Goal: Task Accomplishment & Management: Complete application form

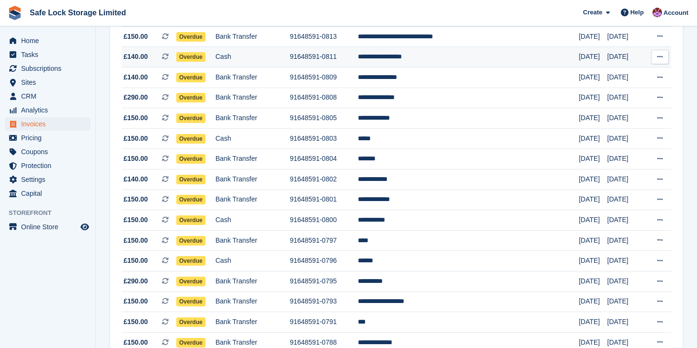
scroll to position [179, 0]
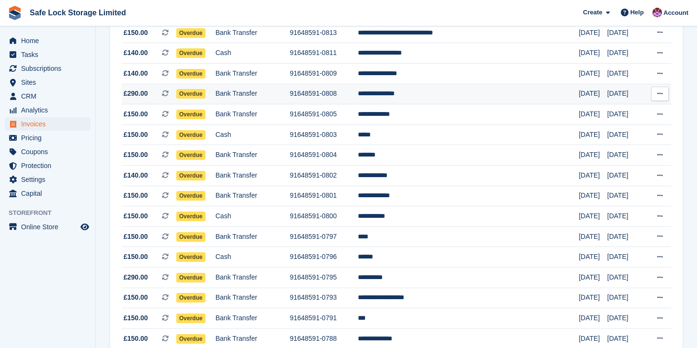
click at [454, 101] on td "**********" at bounding box center [468, 94] width 221 height 21
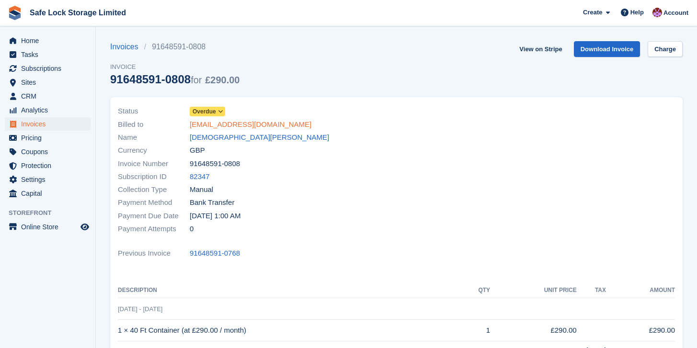
click at [219, 119] on link "noemailvii@email.com" at bounding box center [251, 124] width 122 height 11
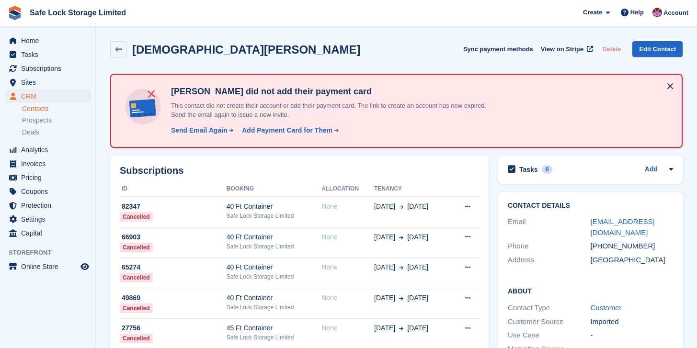
click at [219, 110] on p "This contact did not create their account or add their payment card. The link t…" at bounding box center [335, 110] width 336 height 19
click at [108, 45] on div "Mohammed Sallah Sync payment methods View on Stripe Delete Edit Contact" at bounding box center [396, 51] width 582 height 30
click at [113, 46] on link at bounding box center [118, 49] width 16 height 16
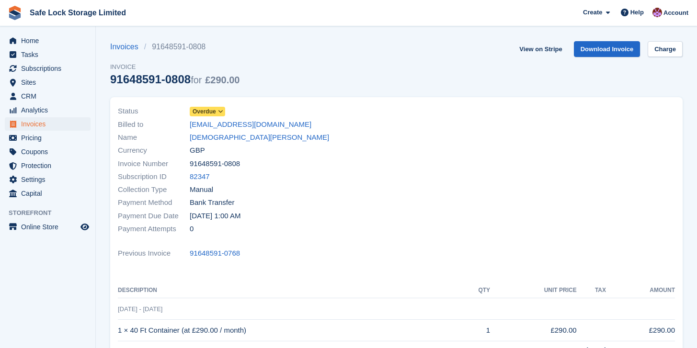
click at [216, 107] on span "Overdue" at bounding box center [204, 111] width 23 height 9
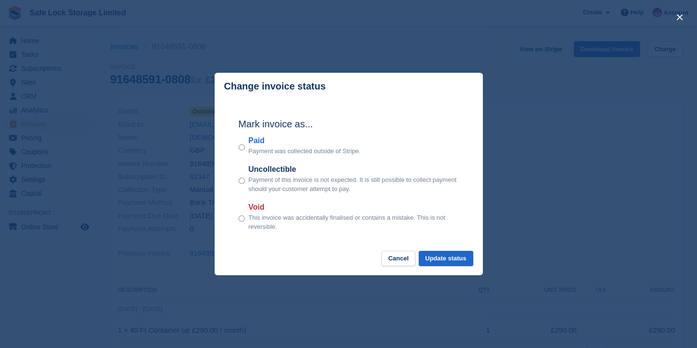
click at [245, 218] on div "Void This invoice was accidentally finalised or contains a mistake. This is not…" at bounding box center [349, 217] width 220 height 30
click at [453, 265] on button "Update status" at bounding box center [446, 259] width 55 height 16
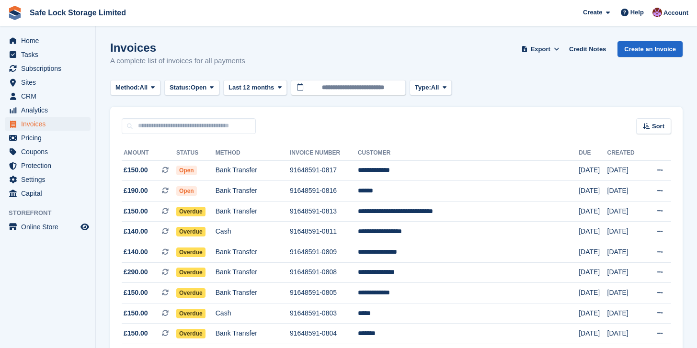
scroll to position [179, 0]
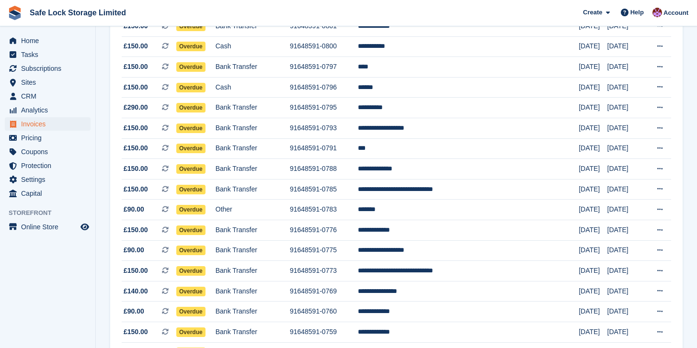
scroll to position [331, 0]
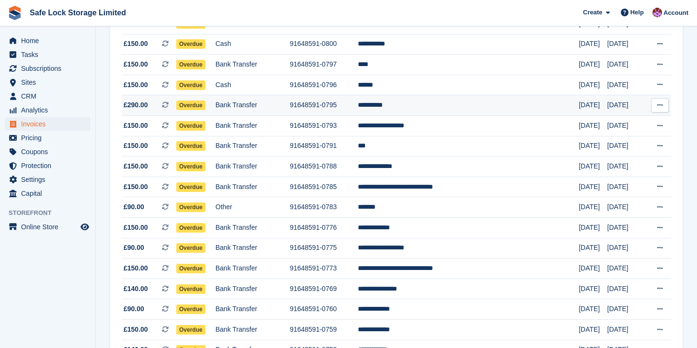
click at [343, 112] on td "91648591-0795" at bounding box center [324, 105] width 68 height 21
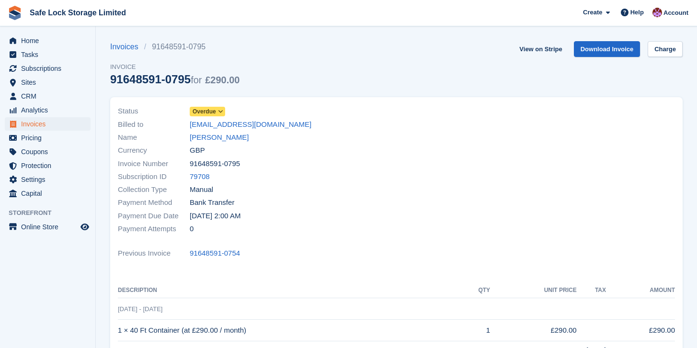
click at [216, 111] on span "Overdue" at bounding box center [204, 111] width 23 height 9
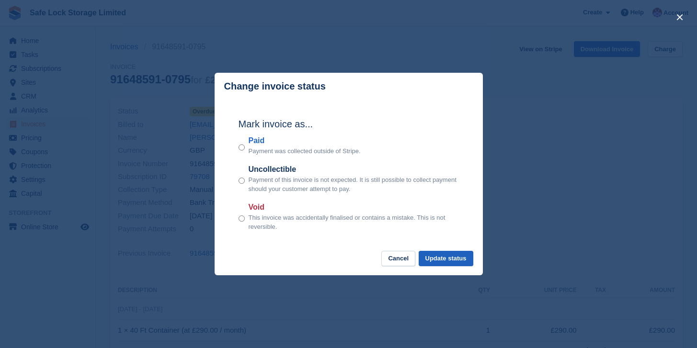
click at [429, 258] on button "Update status" at bounding box center [446, 259] width 55 height 16
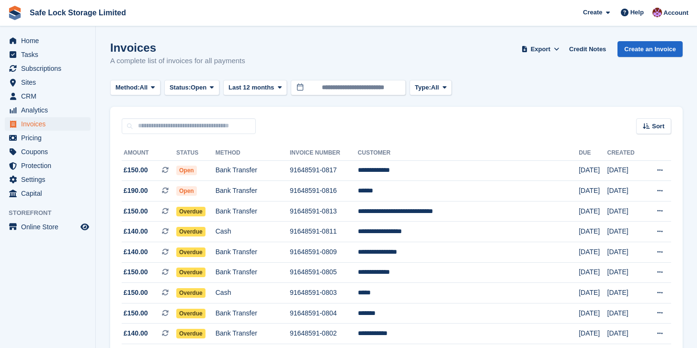
scroll to position [331, 0]
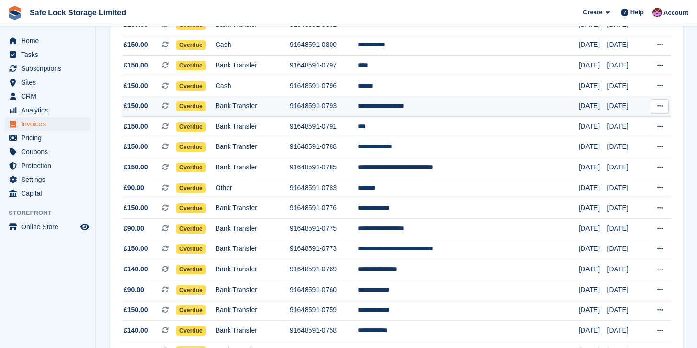
click at [274, 115] on td "Bank Transfer" at bounding box center [253, 106] width 74 height 21
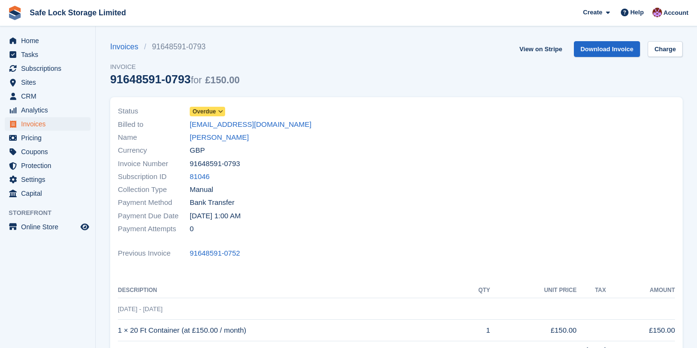
click at [217, 108] on span "Overdue" at bounding box center [207, 112] width 35 height 10
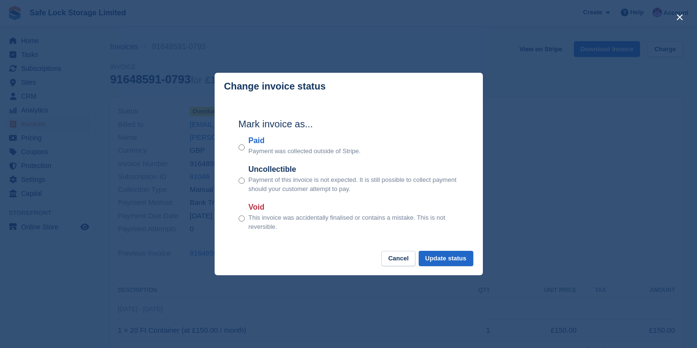
click at [244, 220] on div "Void This invoice was accidentally finalised or contains a mistake. This is not…" at bounding box center [349, 217] width 220 height 30
click at [429, 258] on button "Update status" at bounding box center [446, 259] width 55 height 16
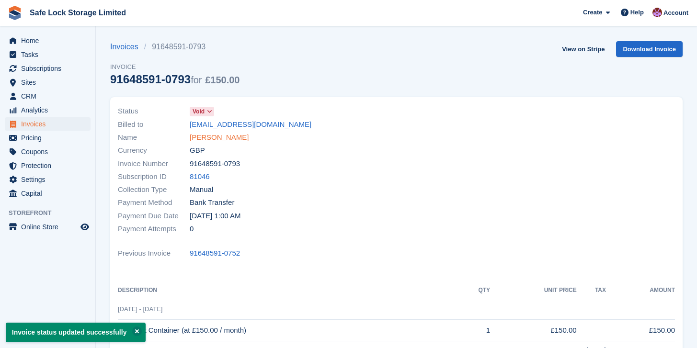
click at [214, 138] on link "[PERSON_NAME]" at bounding box center [219, 137] width 59 height 11
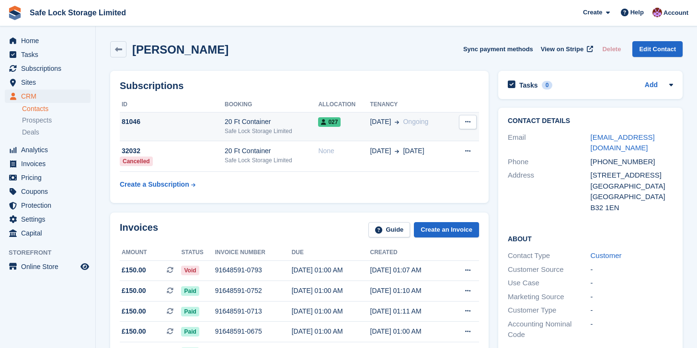
click at [463, 128] on button at bounding box center [468, 122] width 18 height 14
click at [434, 142] on p "Cancel subscription" at bounding box center [430, 141] width 83 height 12
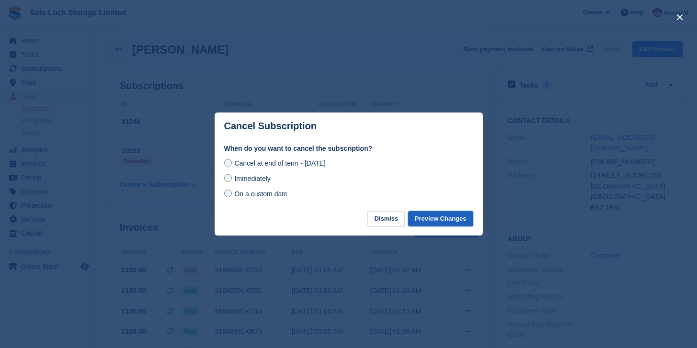
click at [444, 221] on button "Preview Changes" at bounding box center [440, 219] width 65 height 16
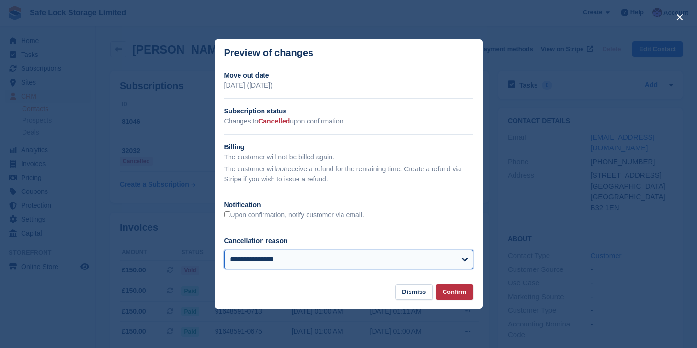
click at [441, 267] on select "**********" at bounding box center [348, 259] width 249 height 19
select select "**********"
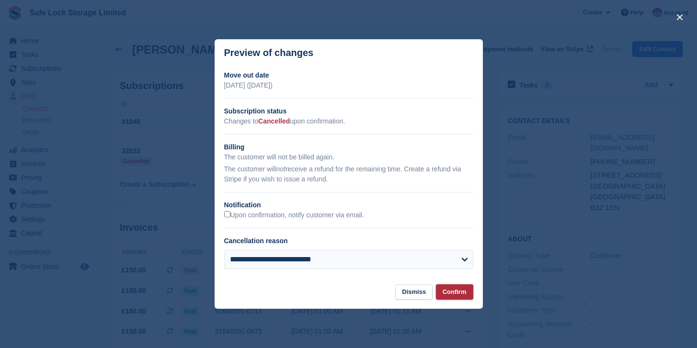
click at [451, 285] on button "Confirm" at bounding box center [454, 293] width 37 height 16
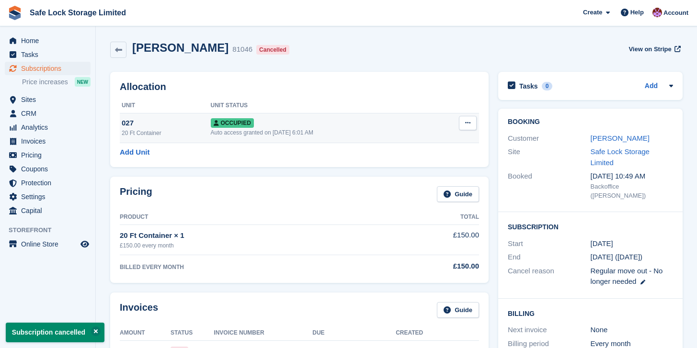
click at [462, 127] on button at bounding box center [468, 123] width 18 height 14
click at [413, 173] on p "Deallocate" at bounding box center [430, 175] width 83 height 12
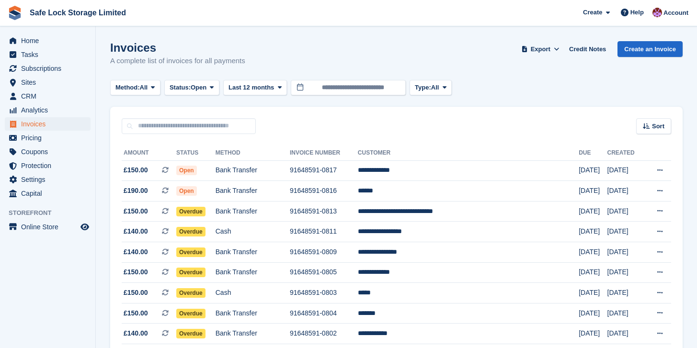
scroll to position [330, 0]
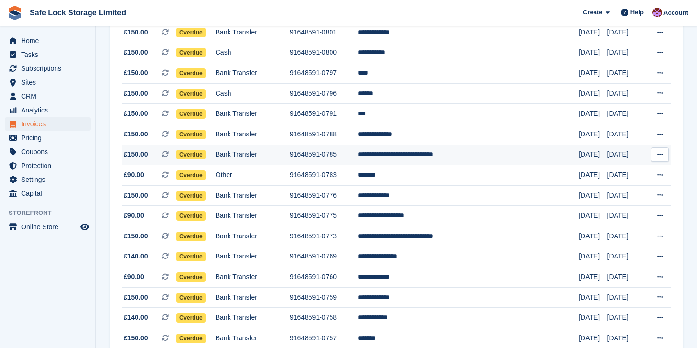
scroll to position [321, 0]
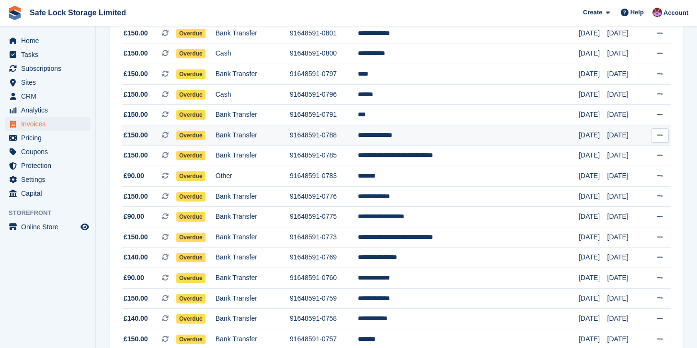
click at [358, 145] on td "91648591-0788" at bounding box center [324, 136] width 68 height 21
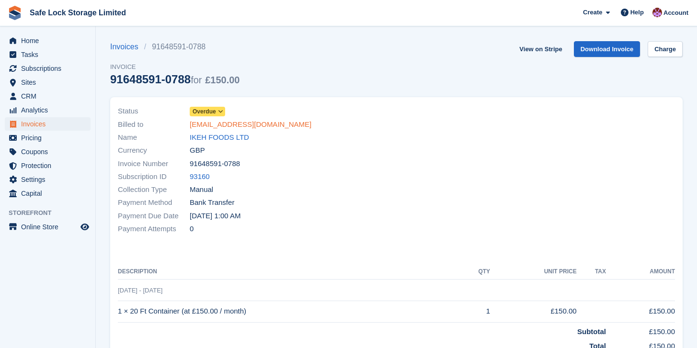
click at [231, 128] on link "ikehfoodsnoemail@gmail.com" at bounding box center [251, 124] width 122 height 11
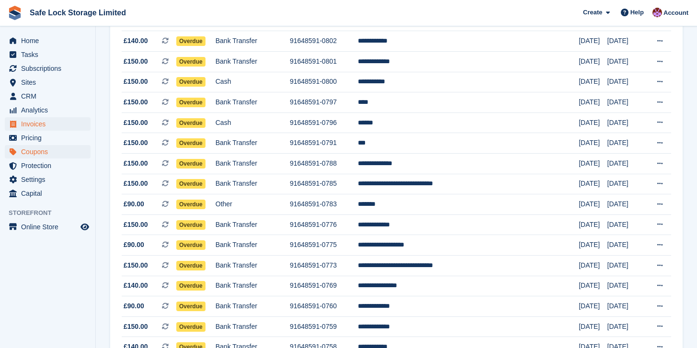
scroll to position [258, 0]
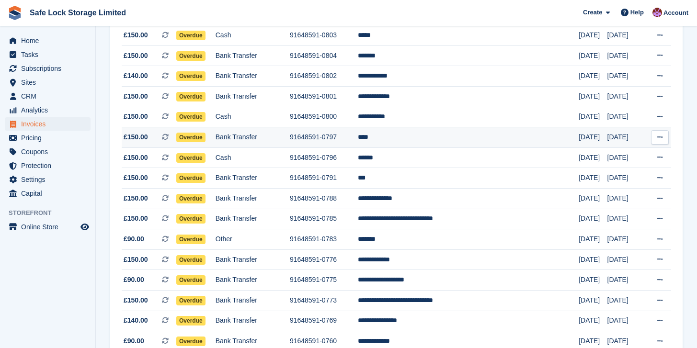
click at [358, 148] on td "91648591-0797" at bounding box center [324, 138] width 68 height 21
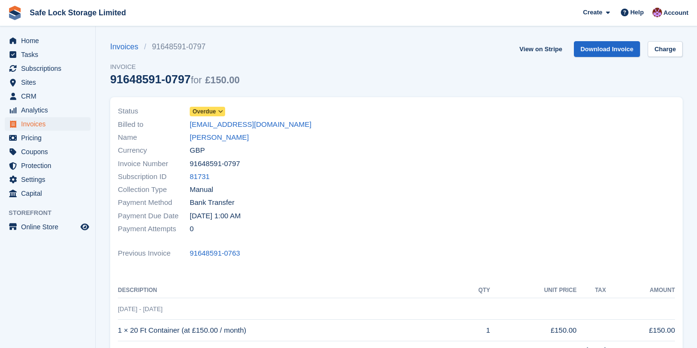
click at [201, 117] on div "Status Overdue" at bounding box center [254, 111] width 273 height 13
click at [208, 109] on span "Overdue" at bounding box center [204, 111] width 23 height 9
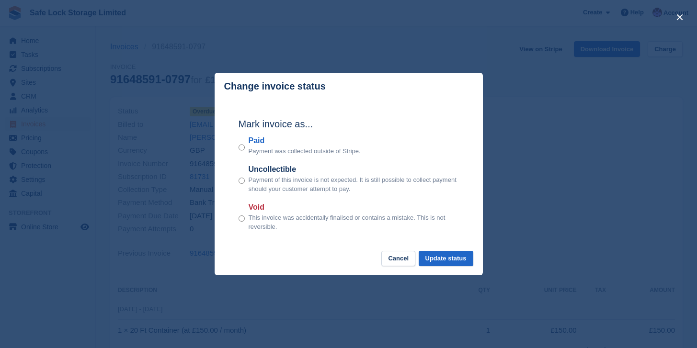
click at [435, 267] on footer "Cancel Update status" at bounding box center [349, 263] width 268 height 25
click at [435, 262] on button "Update status" at bounding box center [446, 259] width 55 height 16
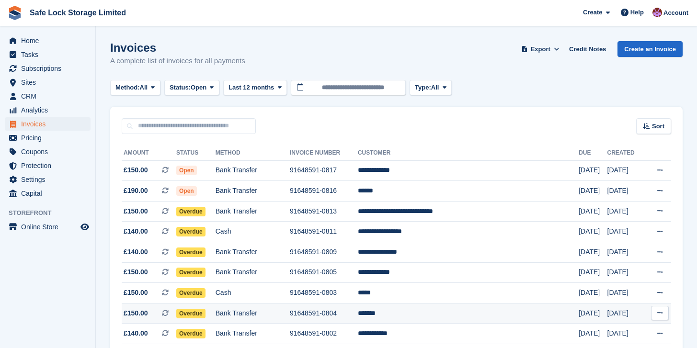
scroll to position [258, 0]
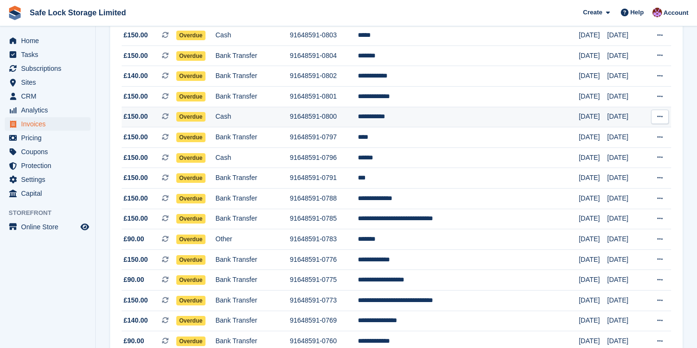
click at [395, 117] on td "**********" at bounding box center [468, 117] width 221 height 21
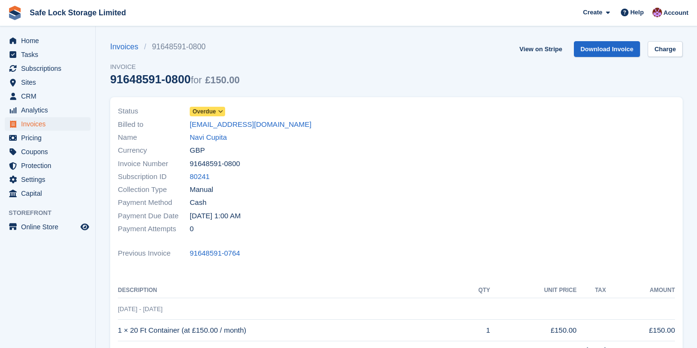
click at [218, 116] on span at bounding box center [221, 112] width 8 height 8
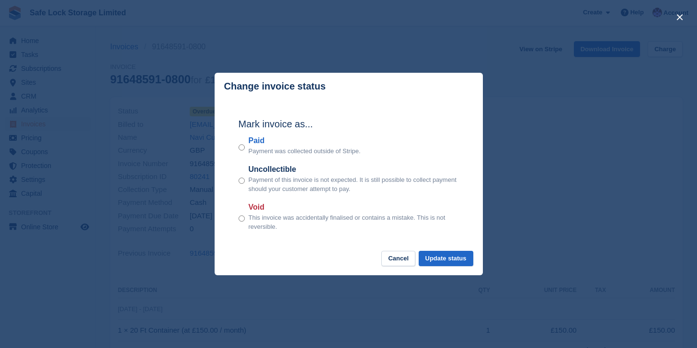
click at [446, 267] on footer "Cancel Update status" at bounding box center [349, 263] width 268 height 25
click at [444, 259] on button "Update status" at bounding box center [446, 259] width 55 height 16
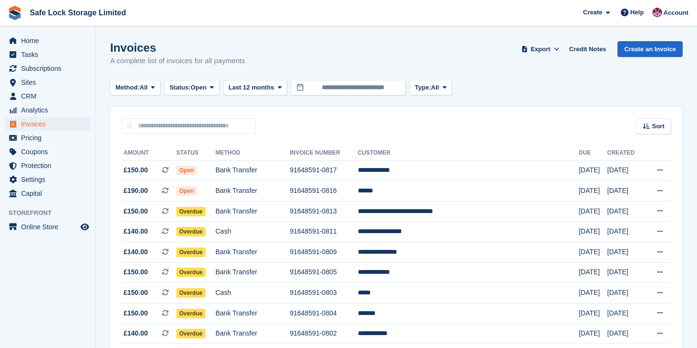
scroll to position [258, 0]
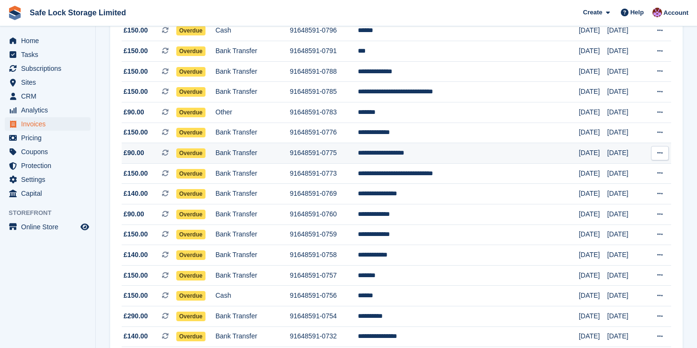
scroll to position [349, 0]
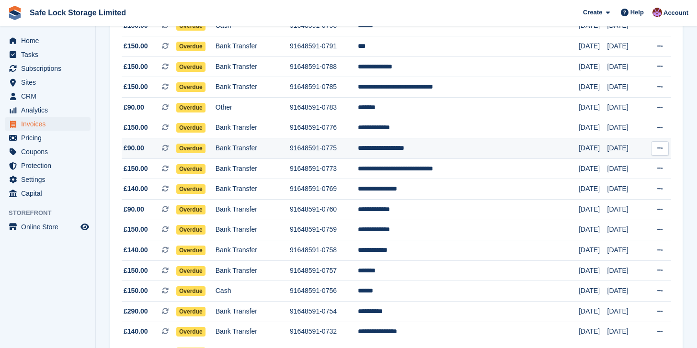
click at [352, 152] on td "91648591-0775" at bounding box center [324, 149] width 68 height 21
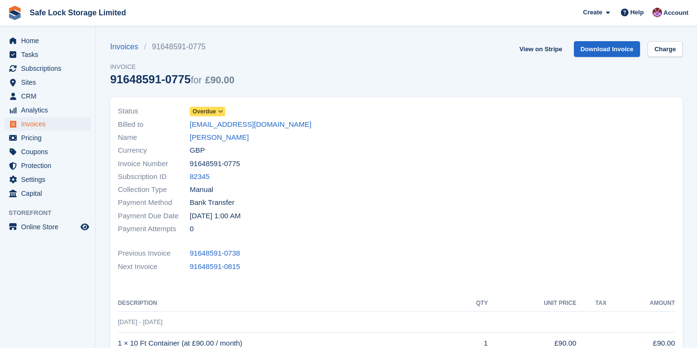
click at [208, 112] on span "Overdue" at bounding box center [204, 111] width 23 height 9
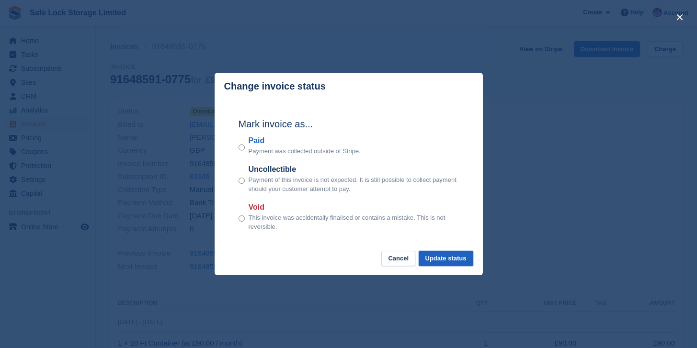
click at [426, 251] on button "Update status" at bounding box center [446, 259] width 55 height 16
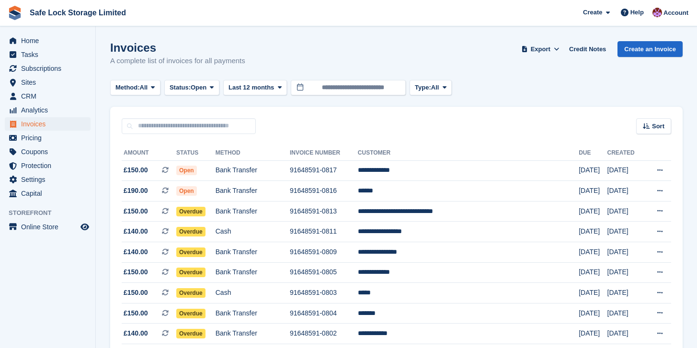
scroll to position [349, 0]
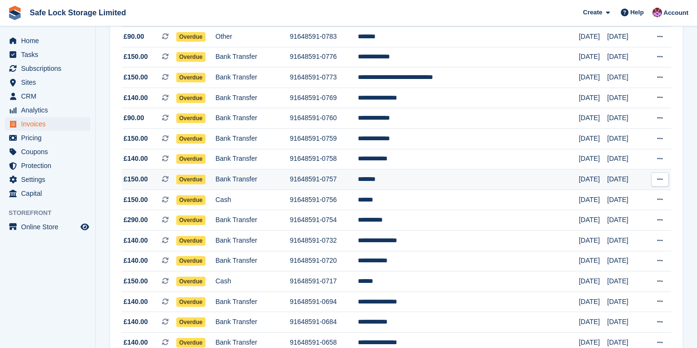
scroll to position [422, 0]
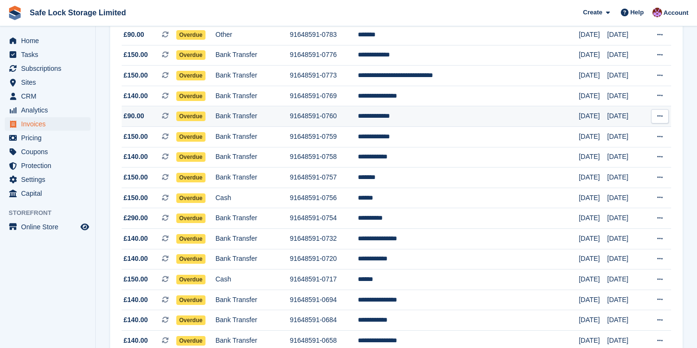
click at [290, 126] on td "Bank Transfer" at bounding box center [253, 116] width 74 height 21
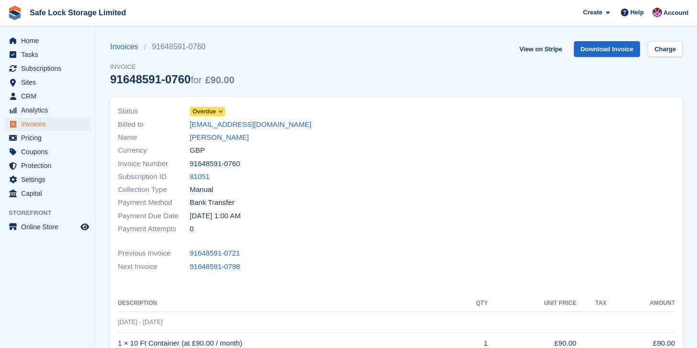
click at [222, 114] on icon at bounding box center [220, 112] width 5 height 6
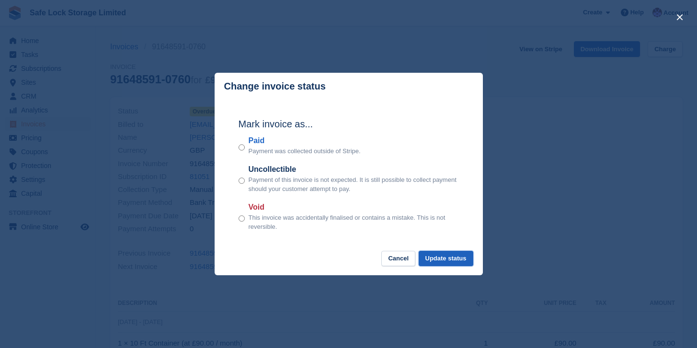
click at [431, 256] on button "Update status" at bounding box center [446, 259] width 55 height 16
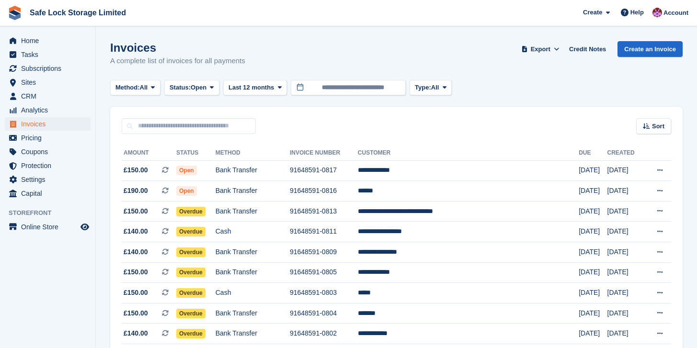
scroll to position [422, 0]
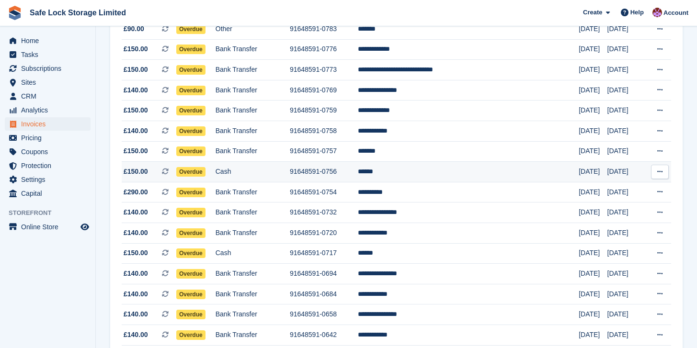
scroll to position [427, 0]
click at [358, 175] on td "91648591-0756" at bounding box center [324, 172] width 68 height 21
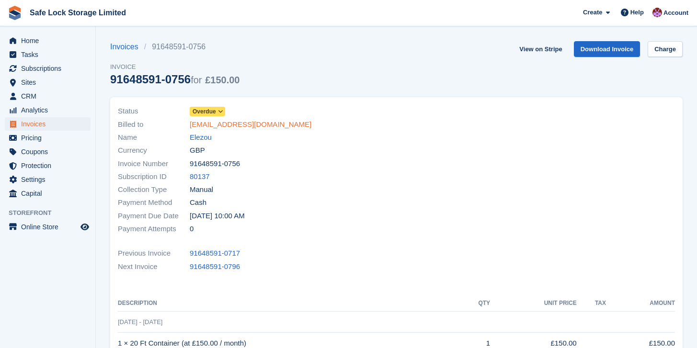
click at [240, 120] on link "noemail25@email.com" at bounding box center [251, 124] width 122 height 11
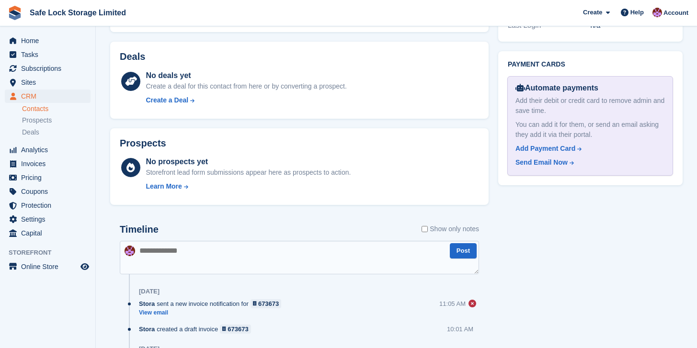
scroll to position [346, 0]
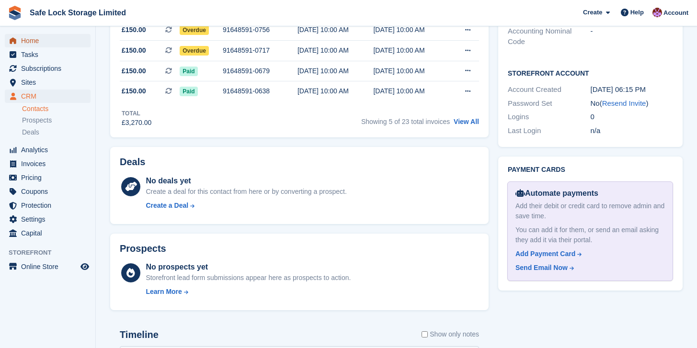
click at [32, 46] on span "Home" at bounding box center [50, 40] width 58 height 13
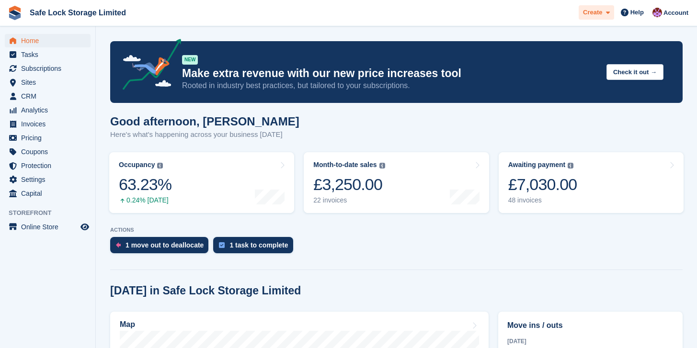
click at [610, 13] on div "Create" at bounding box center [596, 12] width 35 height 15
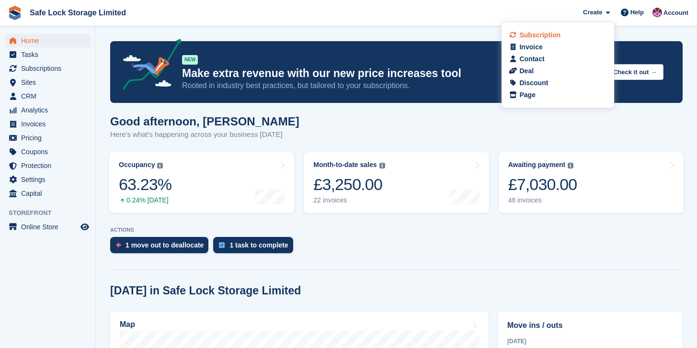
click at [572, 34] on div "Subscription" at bounding box center [558, 35] width 94 height 10
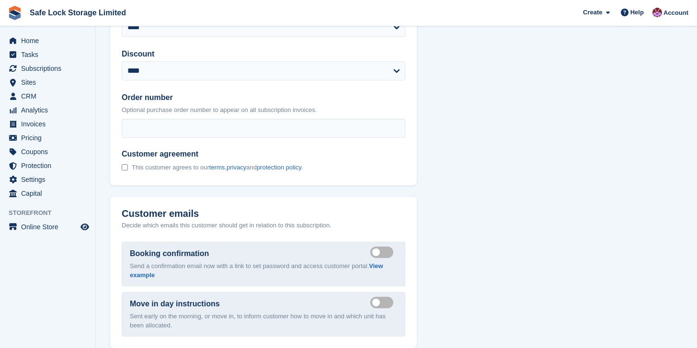
scroll to position [692, 0]
click at [225, 172] on link "terms" at bounding box center [217, 168] width 16 height 7
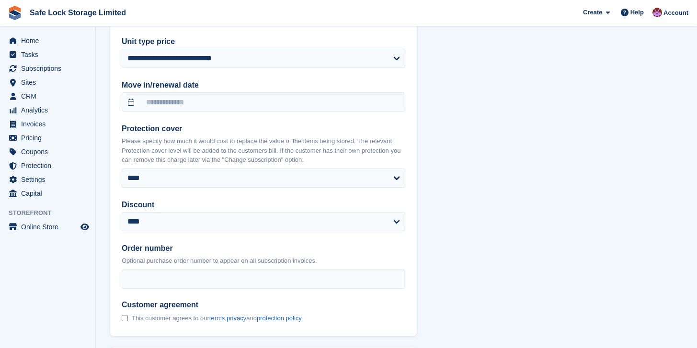
scroll to position [543, 0]
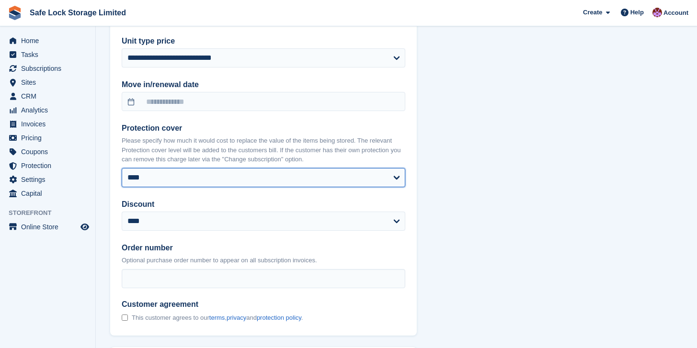
click at [367, 170] on select "**** ****** ****** ******* ******* *******" at bounding box center [264, 177] width 284 height 19
select select "****"
select select
select select "**********"
select select "****"
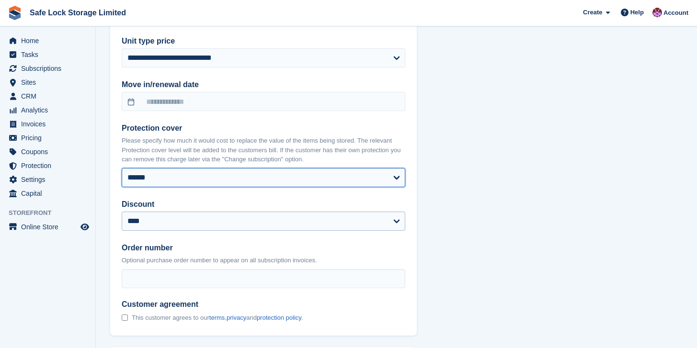
select select "*"
select select "****"
select select "*****"
select select
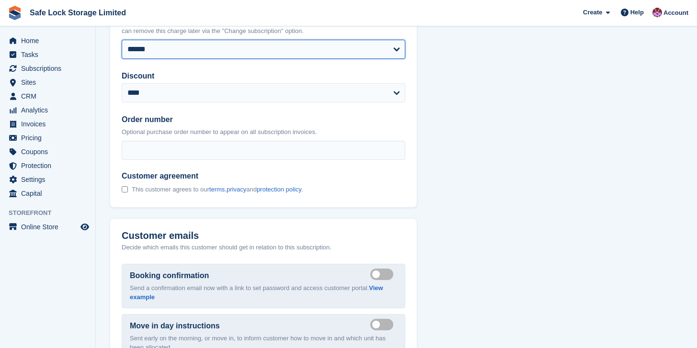
scroll to position [671, 0]
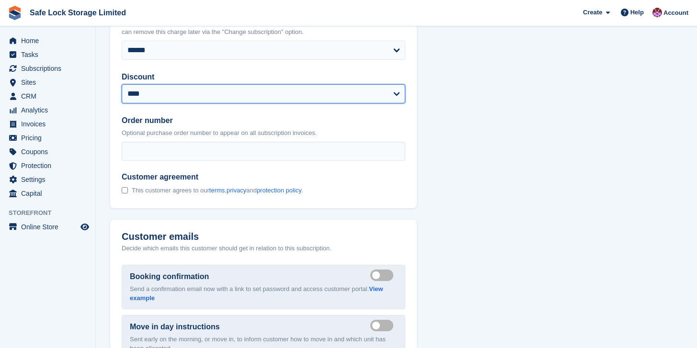
click at [211, 96] on select "**********" at bounding box center [264, 93] width 284 height 19
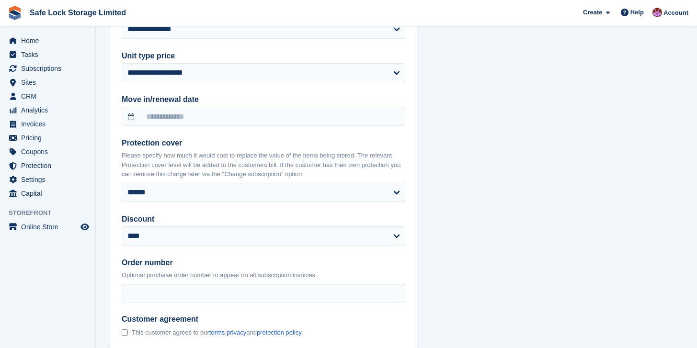
scroll to position [551, 0]
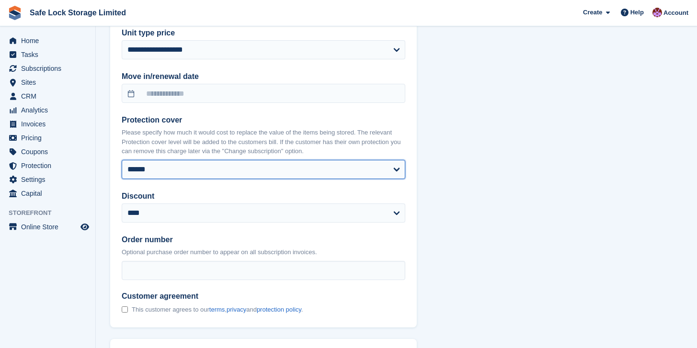
click at [357, 162] on select "**** ****** ****** ******* ******* *******" at bounding box center [264, 169] width 284 height 19
select select
select select "**********"
select select "****"
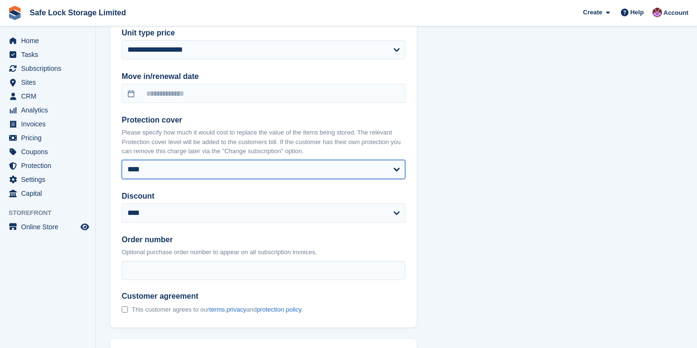
select select "*"
select select "****"
select select "*****"
select select
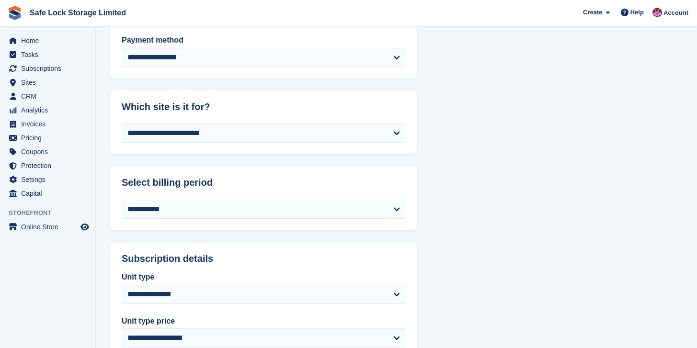
scroll to position [0, 0]
